Goal: Task Accomplishment & Management: Manage account settings

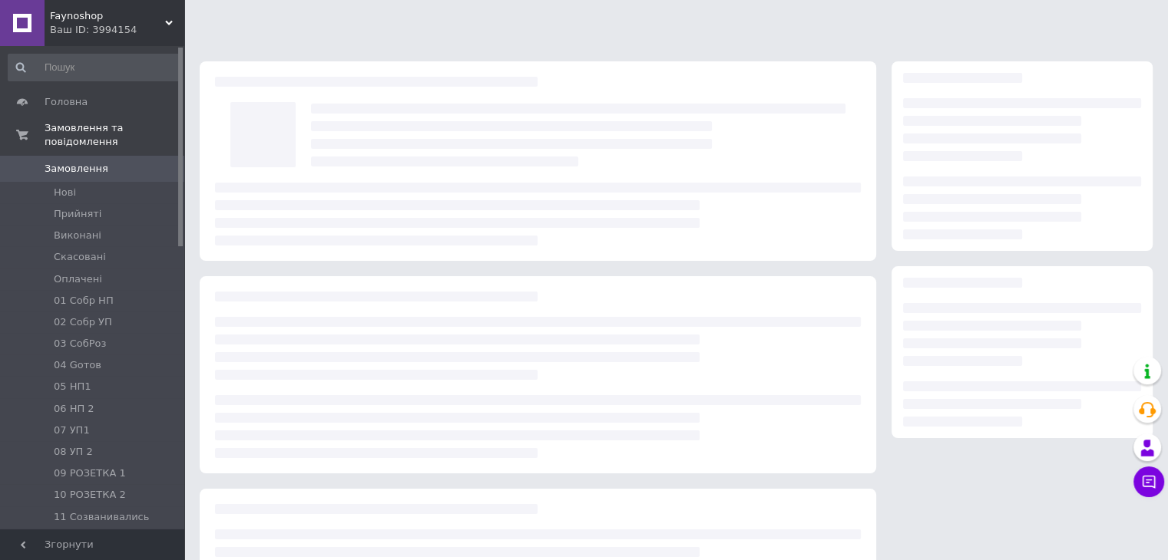
scroll to position [141, 0]
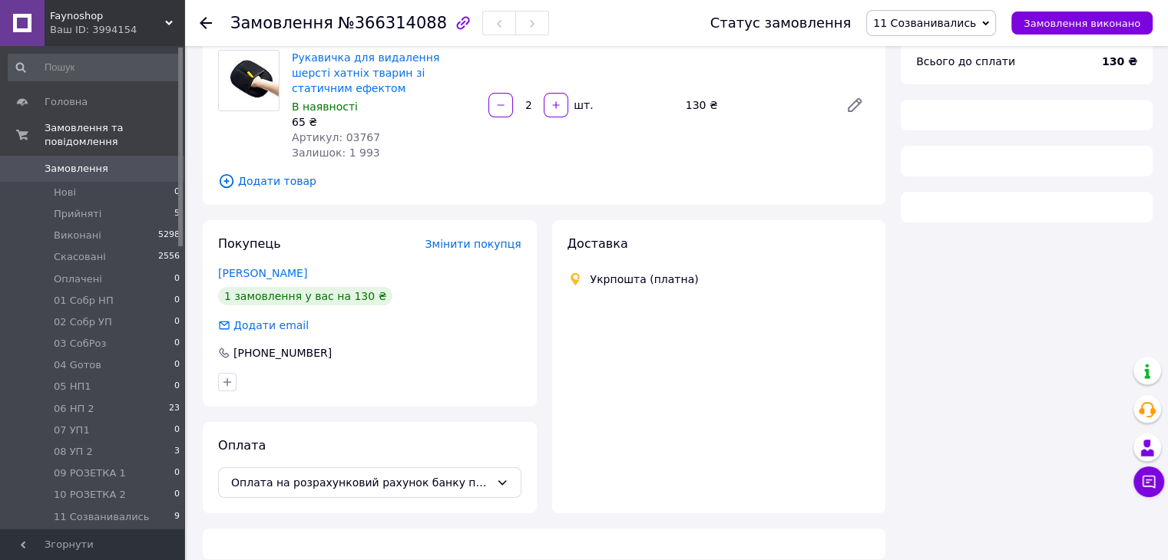
scroll to position [141, 0]
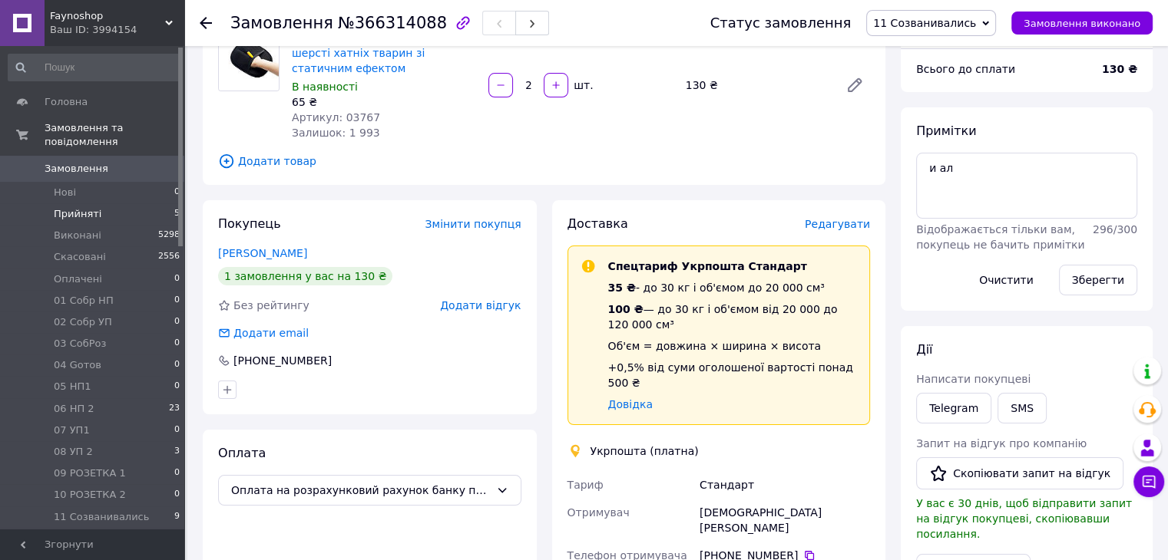
click at [96, 203] on li "Прийняті 5" at bounding box center [94, 213] width 189 height 21
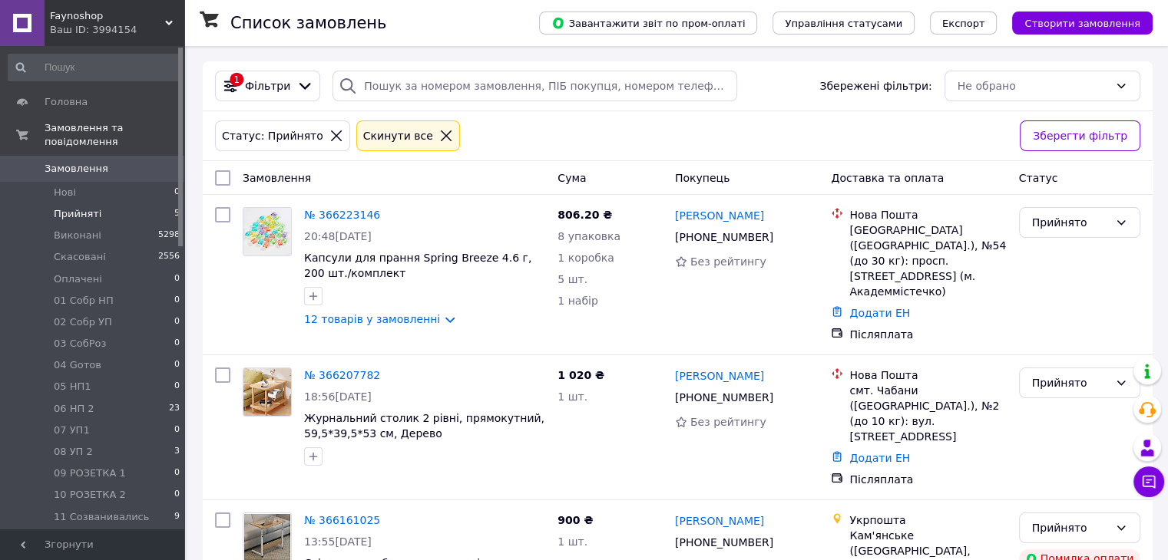
click at [73, 207] on span "Прийняті" at bounding box center [78, 214] width 48 height 14
click at [74, 207] on span "Прийняті" at bounding box center [78, 214] width 48 height 14
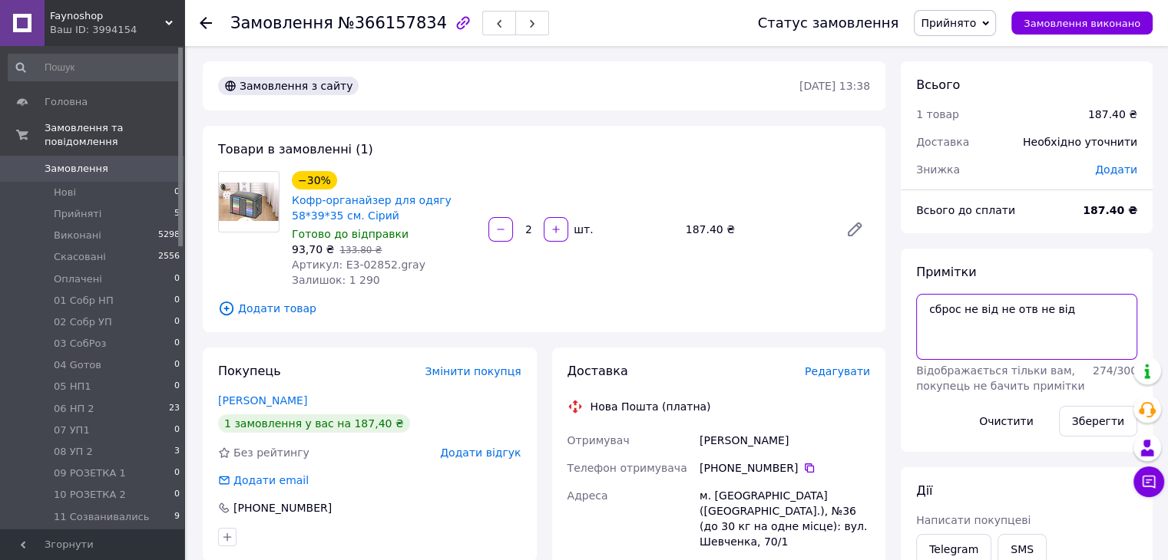
click at [1090, 308] on textarea "сброс не від не отв не від" at bounding box center [1026, 327] width 221 height 66
type textarea "сброс не від не отв не від не від"
drag, startPoint x: 1092, startPoint y: 421, endPoint x: 1068, endPoint y: 402, distance: 31.2
click at [1092, 421] on button "Зберегти" at bounding box center [1098, 421] width 78 height 31
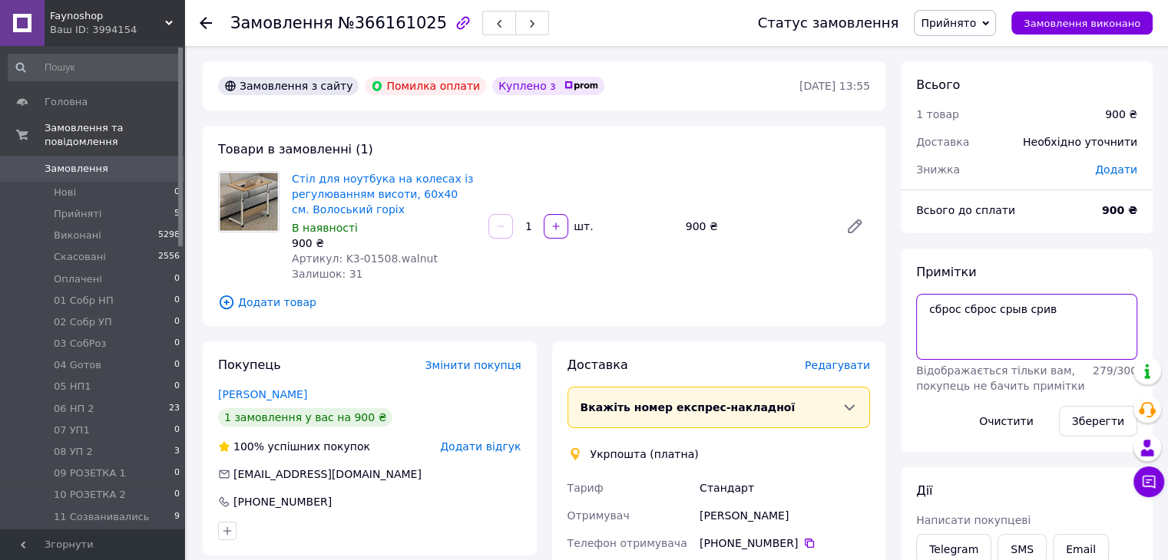
drag, startPoint x: 1054, startPoint y: 306, endPoint x: 1020, endPoint y: 308, distance: 34.6
click at [1020, 308] on textarea "сброс сброс срыв срив" at bounding box center [1026, 327] width 221 height 66
click at [1056, 301] on textarea "сброс сброс срыв срив" at bounding box center [1026, 327] width 221 height 66
paste textarea "срив"
type textarea "сброс сброс срыв срив срив"
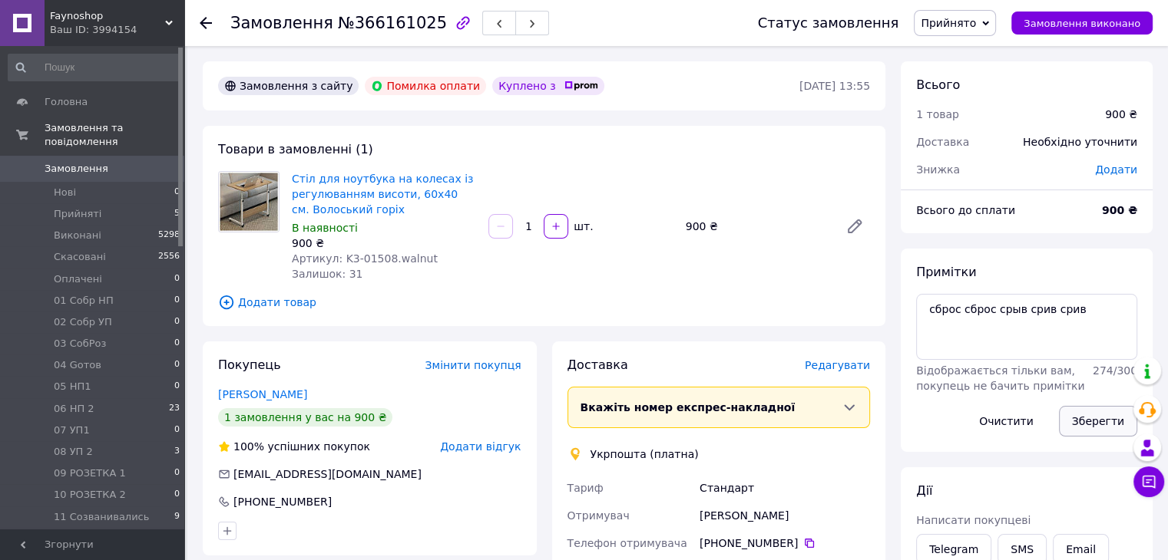
click at [1099, 425] on button "Зберегти" at bounding box center [1098, 421] width 78 height 31
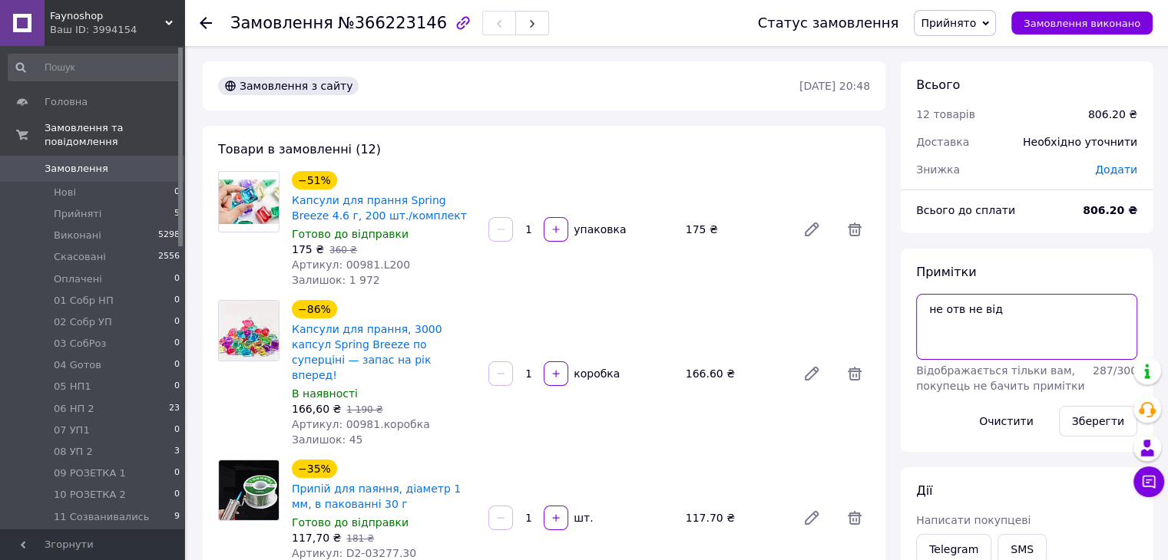
click at [1014, 320] on textarea "не отв не від" at bounding box center [1026, 327] width 221 height 66
type textarea "не отв не від не від"
click at [1092, 421] on button "Зберегти" at bounding box center [1098, 421] width 78 height 31
